Goal: Task Accomplishment & Management: Manage account settings

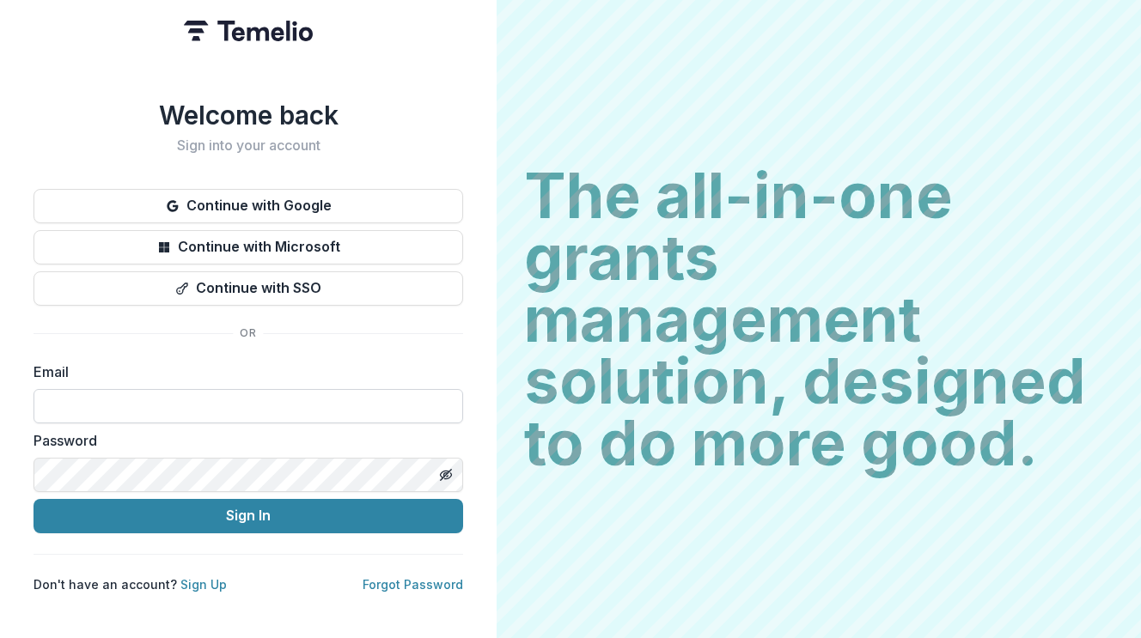
click at [200, 406] on input at bounding box center [248, 406] width 429 height 34
type input "**********"
click at [34, 499] on button "Sign In" at bounding box center [248, 516] width 429 height 34
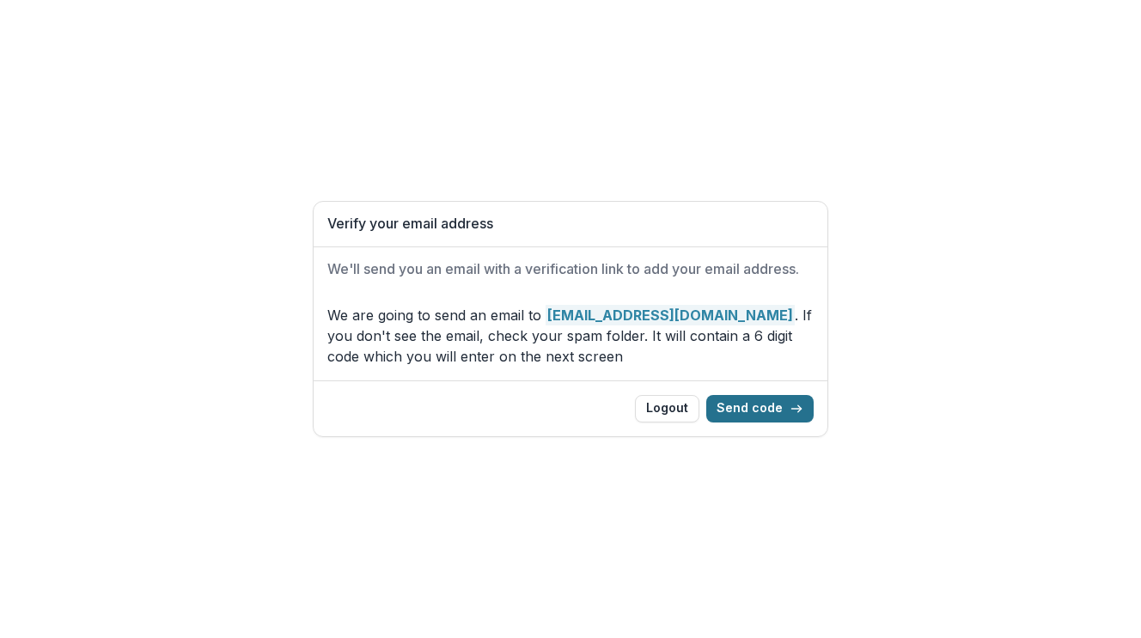
click at [758, 397] on button "Send code" at bounding box center [759, 408] width 107 height 27
